Goal: Task Accomplishment & Management: Manage account settings

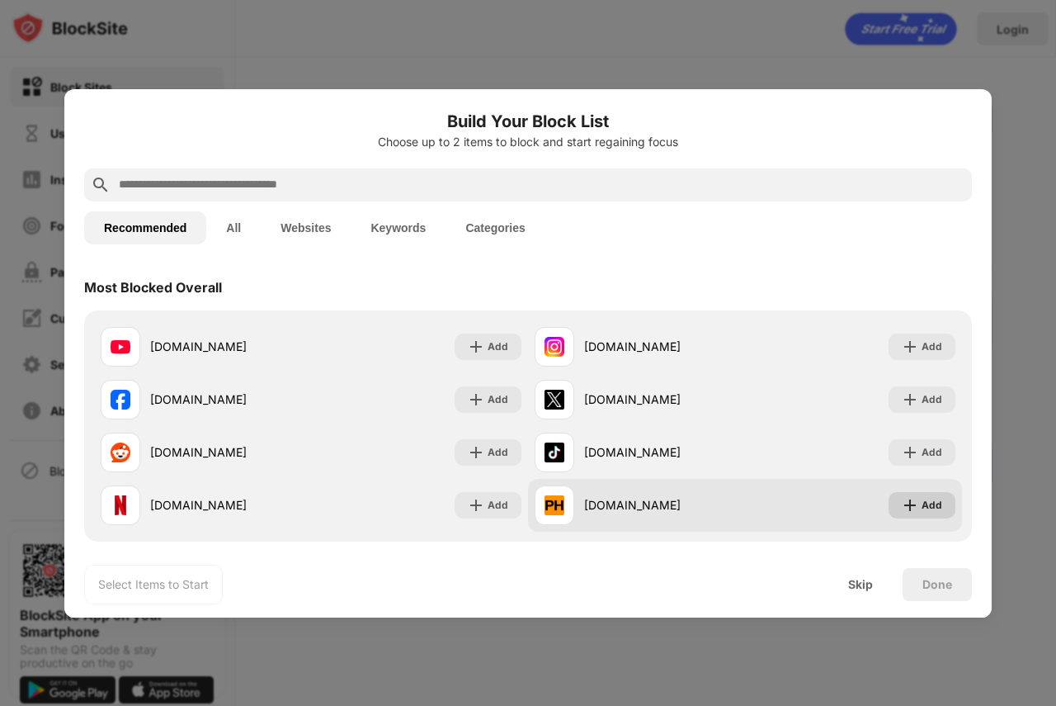
click at [906, 501] on img at bounding box center [910, 505] width 17 height 17
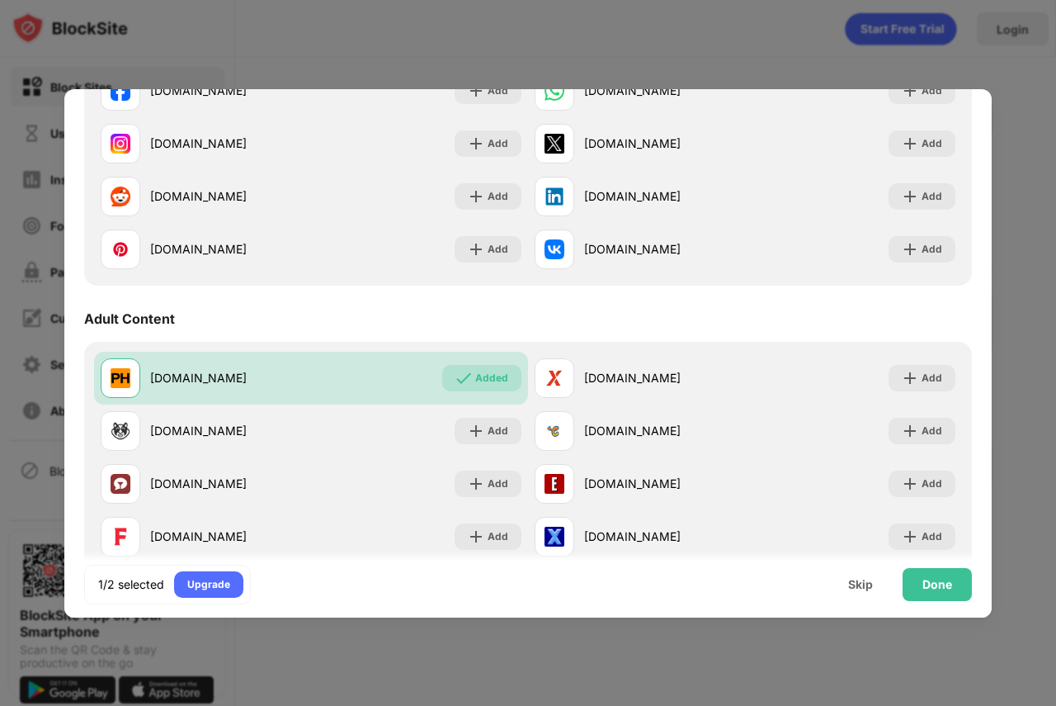
scroll to position [578, 0]
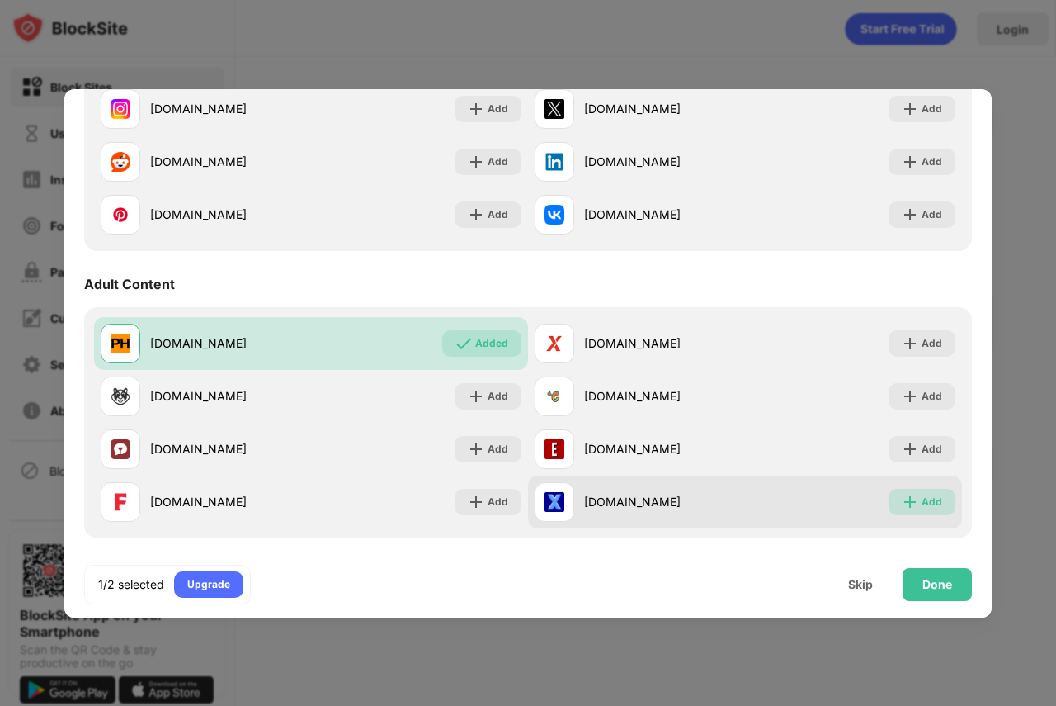
click at [905, 498] on img at bounding box center [910, 501] width 17 height 17
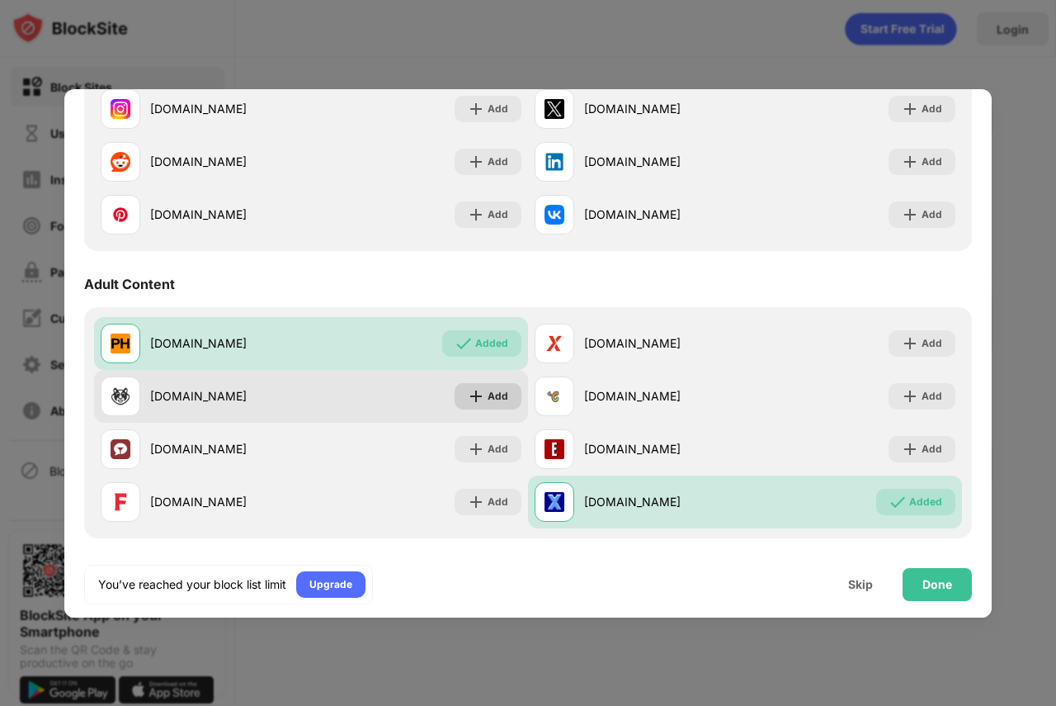
click at [481, 399] on div "Add" at bounding box center [488, 396] width 67 height 26
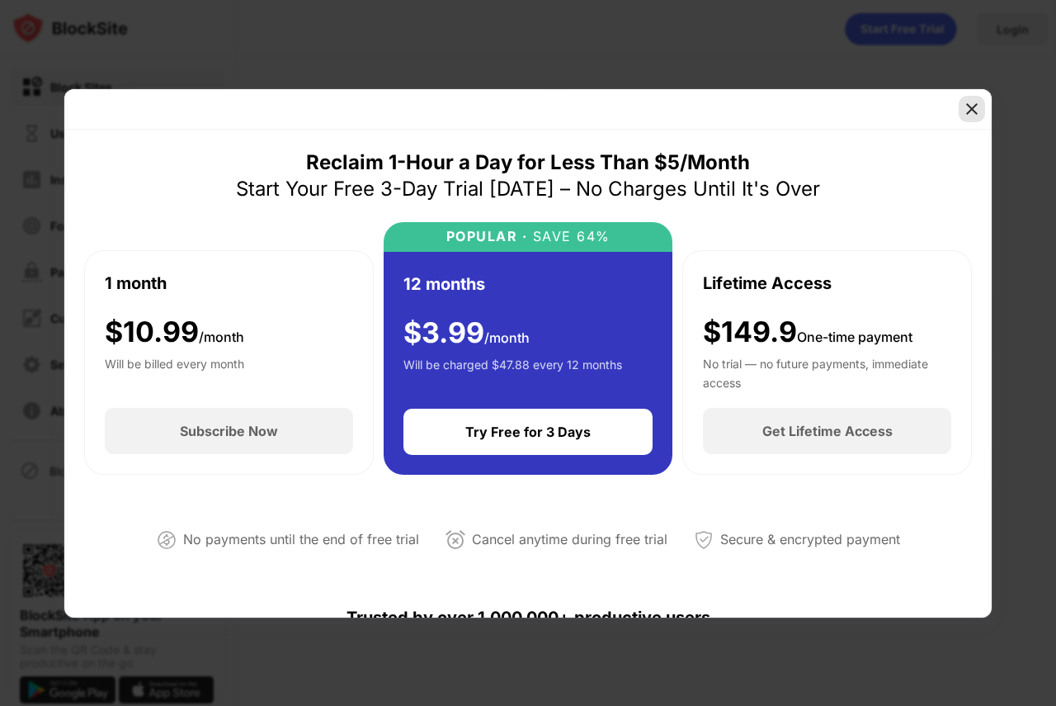
click at [975, 115] on img at bounding box center [972, 109] width 17 height 17
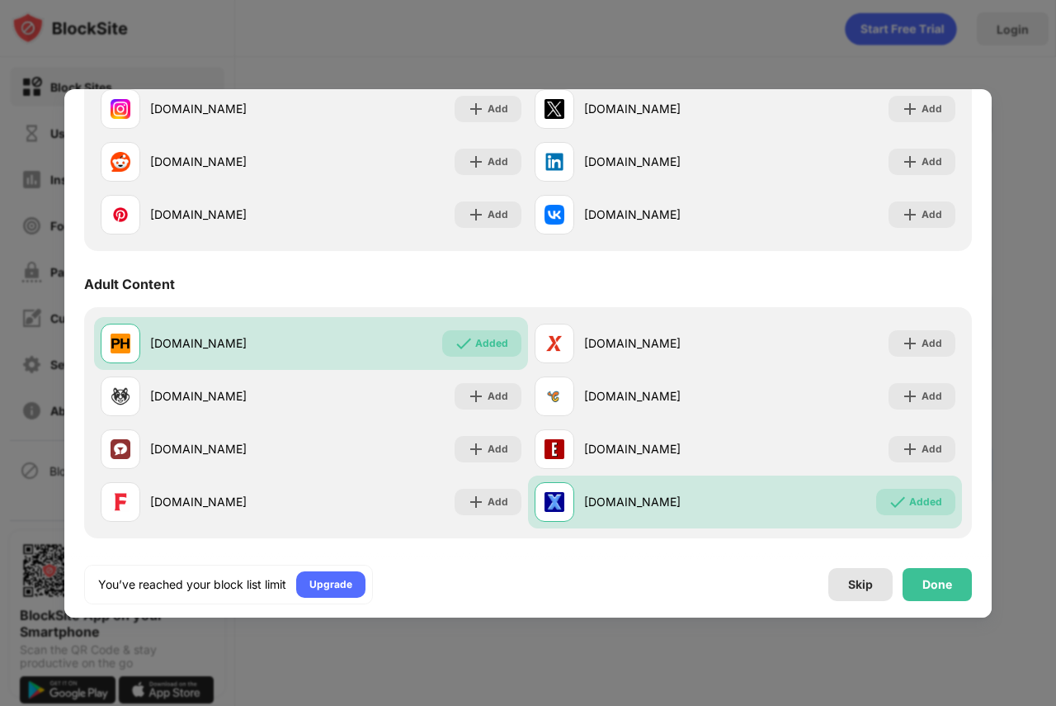
click at [864, 580] on div "Skip" at bounding box center [860, 584] width 25 height 13
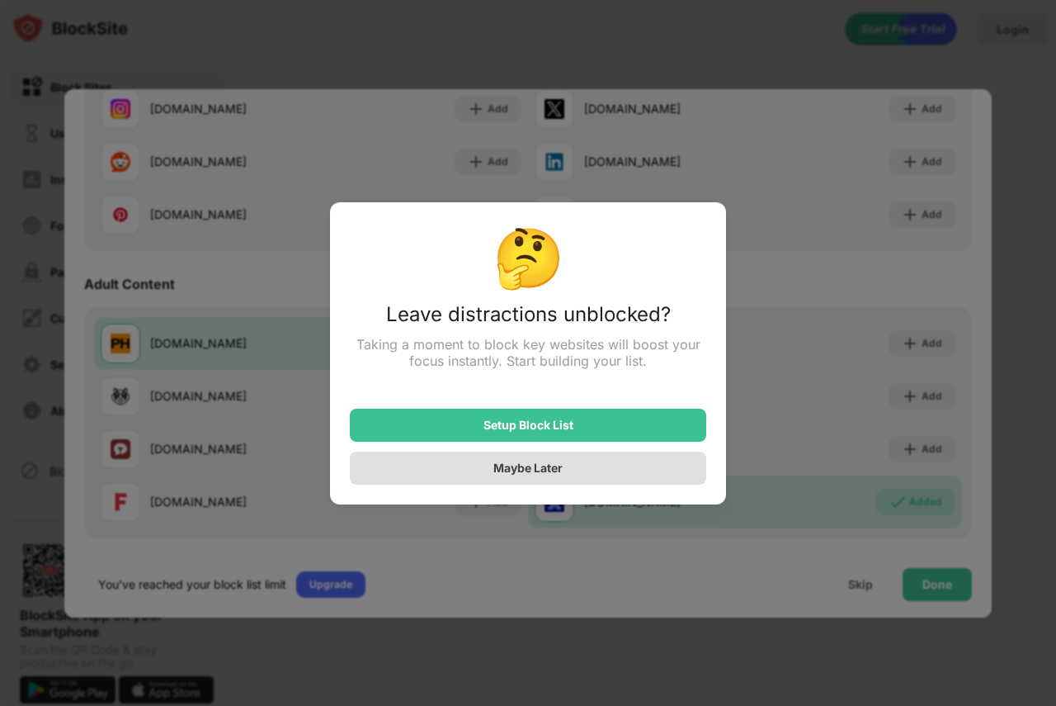
click at [535, 474] on div "Maybe Later" at bounding box center [527, 467] width 69 height 14
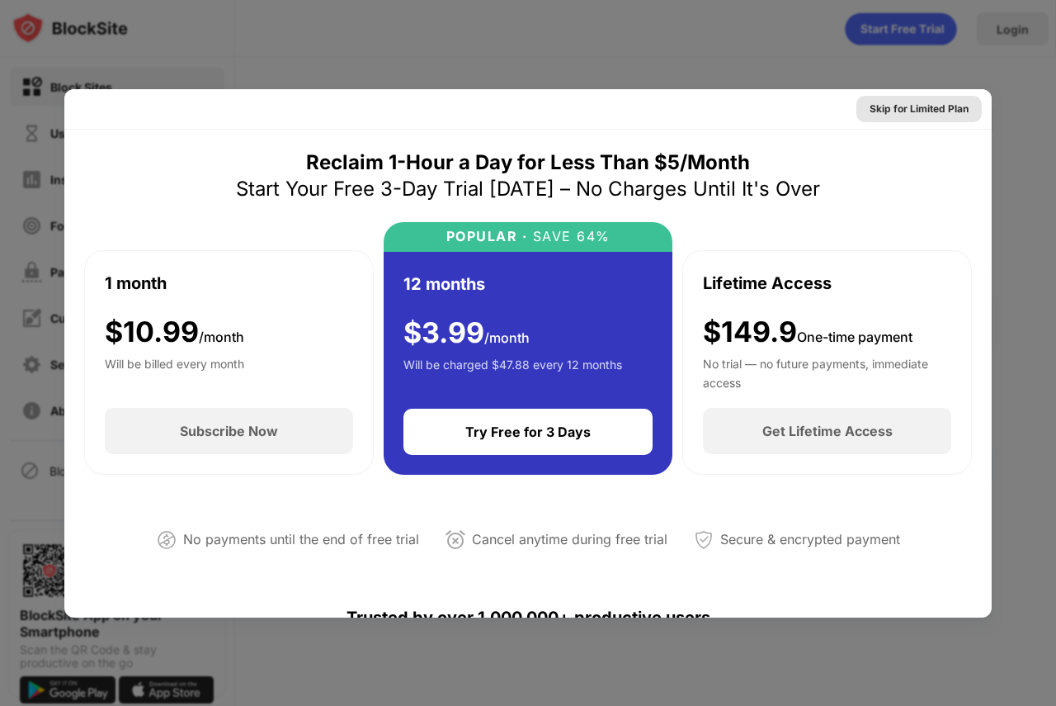
click at [932, 113] on div "Skip for Limited Plan" at bounding box center [919, 109] width 99 height 17
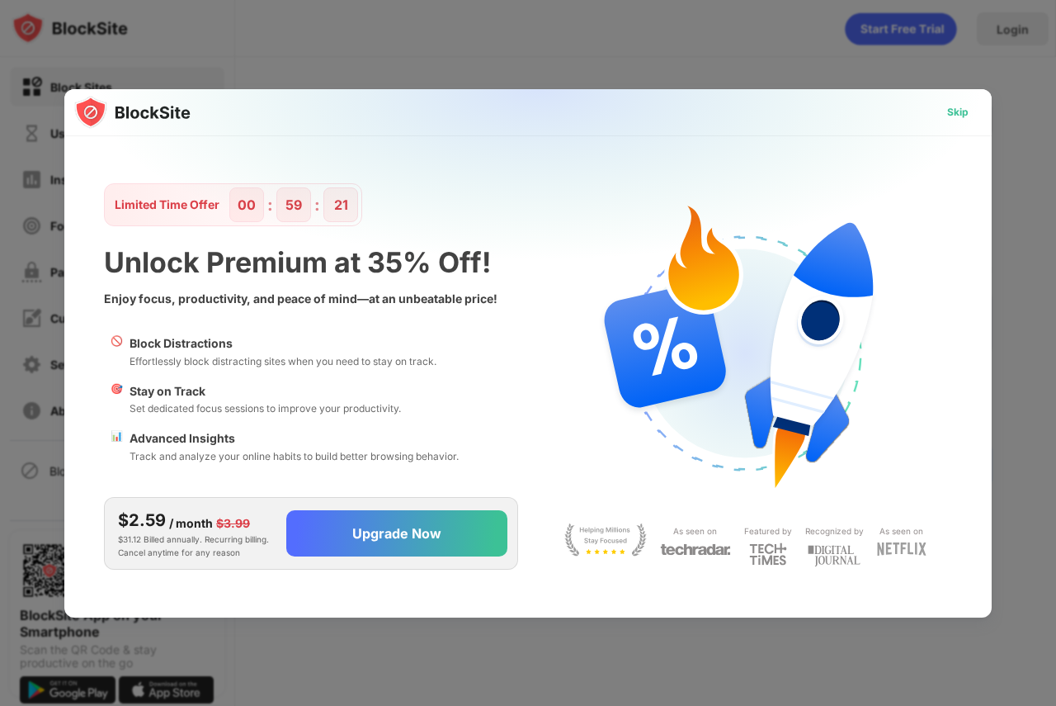
click at [964, 109] on div "Skip" at bounding box center [957, 112] width 21 height 17
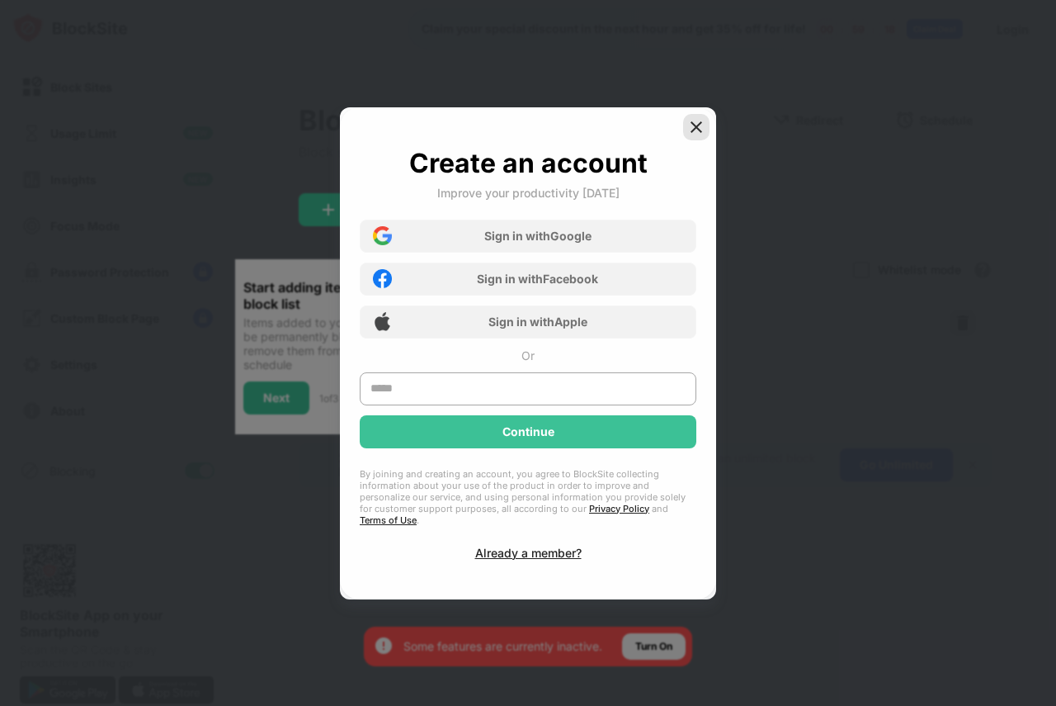
click at [697, 132] on img at bounding box center [696, 127] width 17 height 17
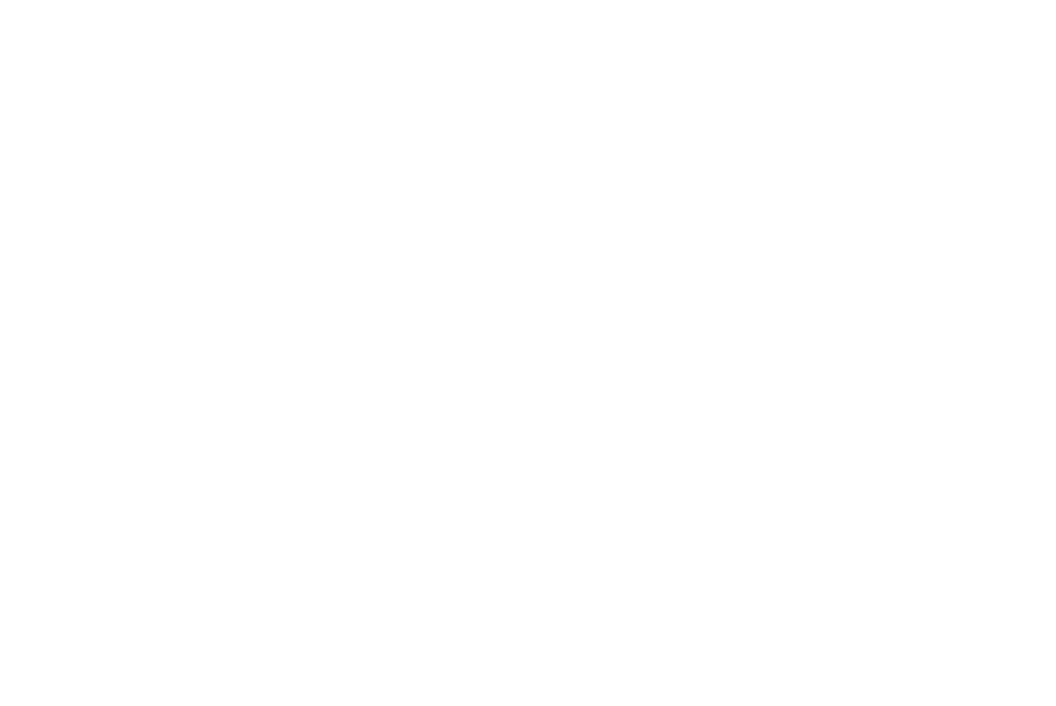
drag, startPoint x: 0, startPoint y: 0, endPoint x: 510, endPoint y: 169, distance: 537.3
click at [510, 7] on html at bounding box center [528, 3] width 1056 height 7
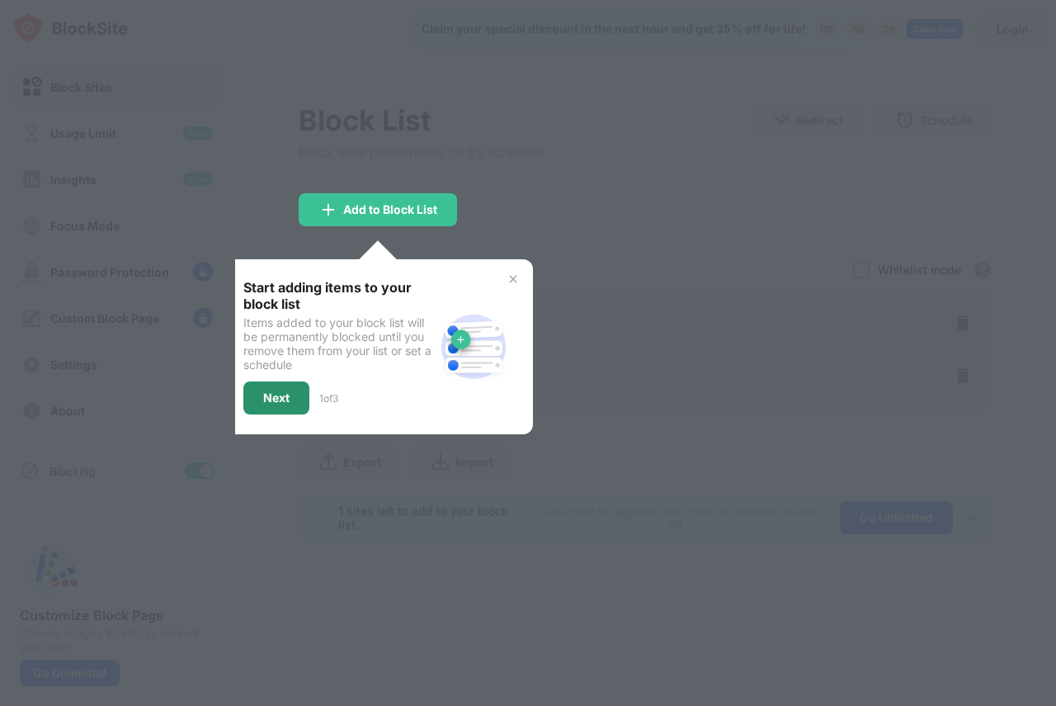
click at [285, 397] on div "Next" at bounding box center [276, 397] width 26 height 13
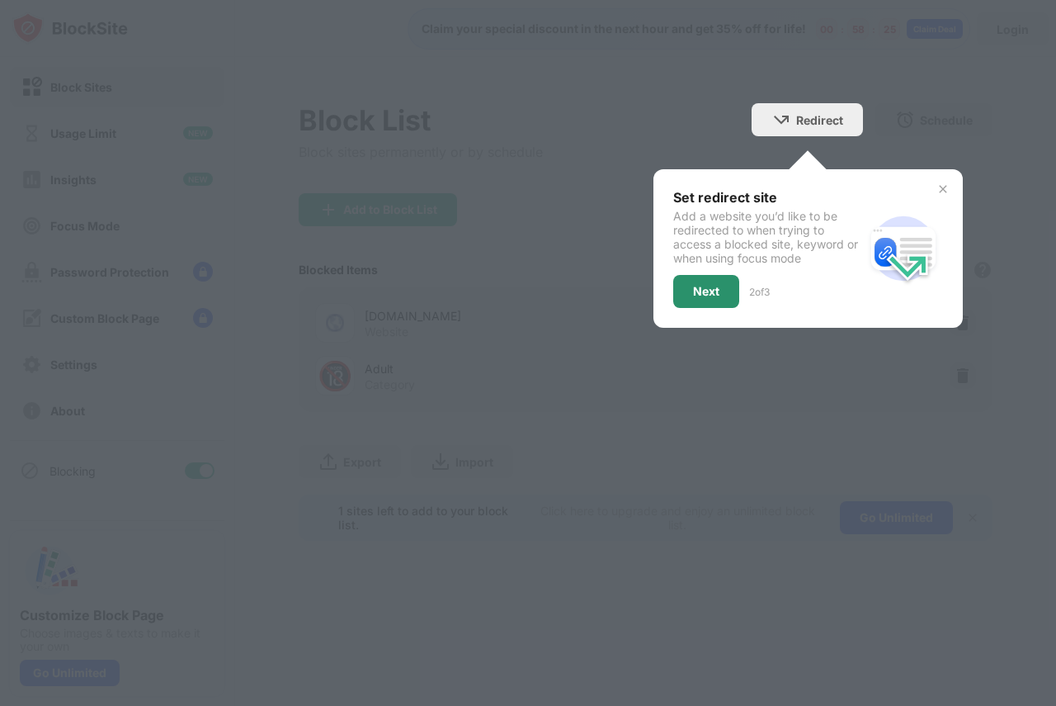
click at [716, 286] on div "Next" at bounding box center [706, 291] width 26 height 13
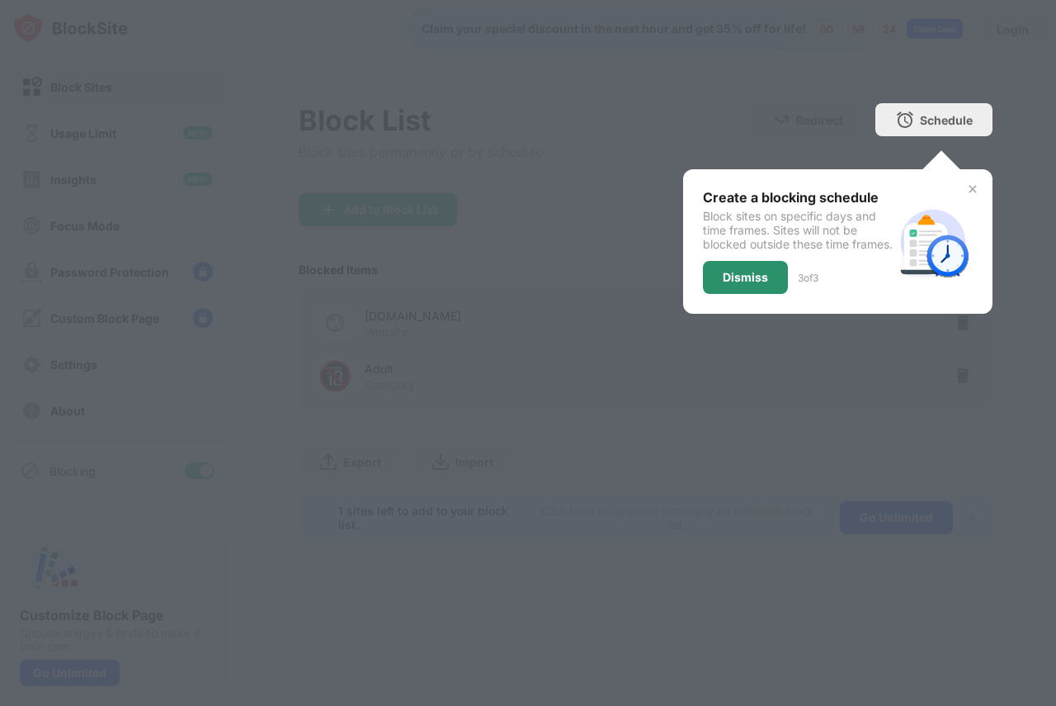
click at [731, 294] on div "Dismiss" at bounding box center [745, 277] width 85 height 33
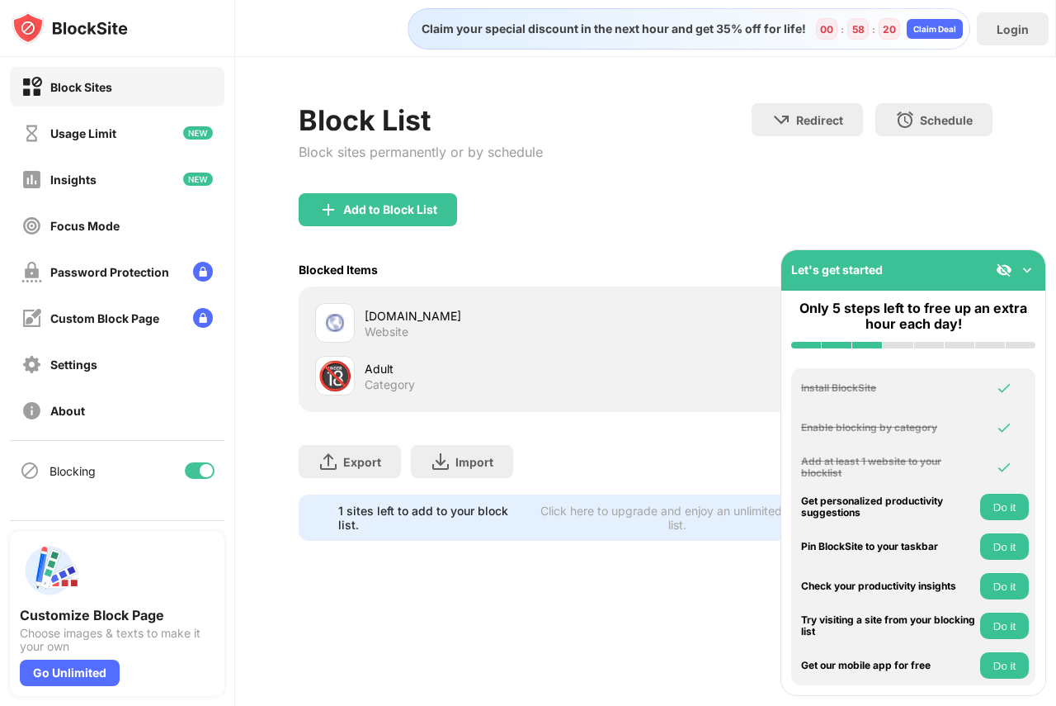
click at [438, 329] on div "[DOMAIN_NAME] Website" at bounding box center [505, 323] width 281 height 32
click at [438, 318] on div "[DOMAIN_NAME]" at bounding box center [505, 315] width 281 height 17
click at [483, 347] on div "[DOMAIN_NAME] Website" at bounding box center [646, 322] width 674 height 53
click at [1029, 267] on img at bounding box center [1027, 270] width 17 height 17
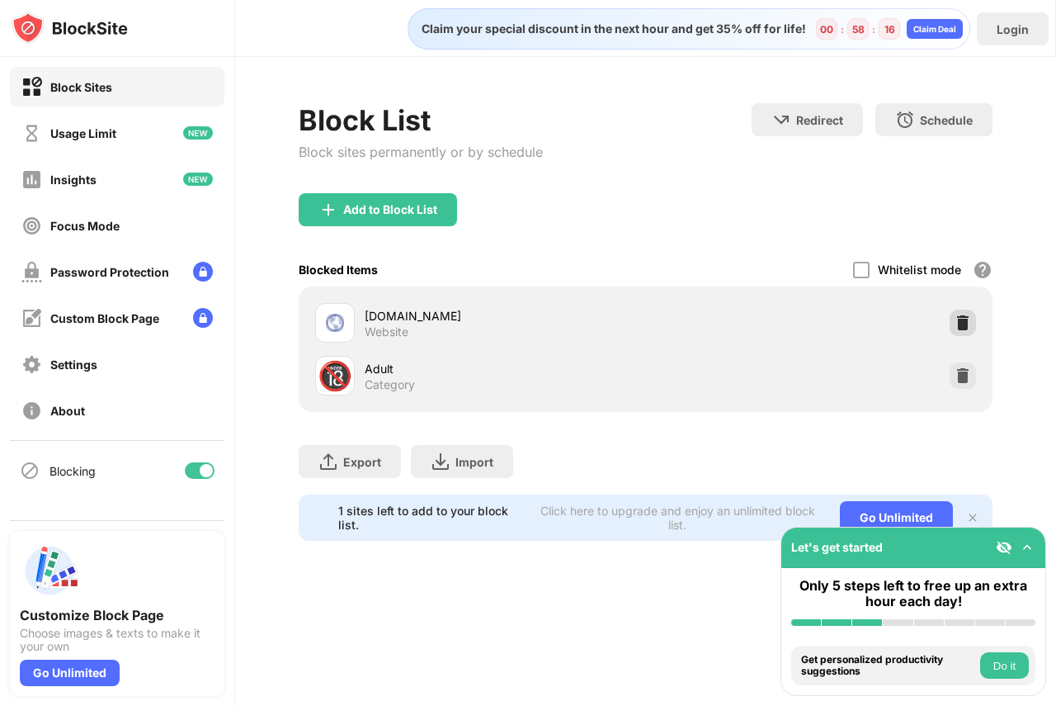
click at [962, 322] on img at bounding box center [963, 322] width 17 height 17
